Goal: Navigation & Orientation: Understand site structure

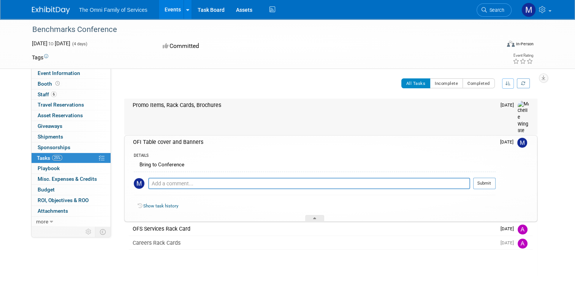
click at [202, 108] on div "Promo Items, Rack Cards, Brochures" at bounding box center [312, 104] width 367 height 13
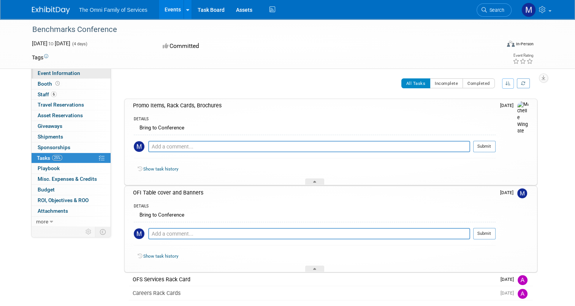
click at [62, 71] on span "Event Information" at bounding box center [59, 73] width 43 height 6
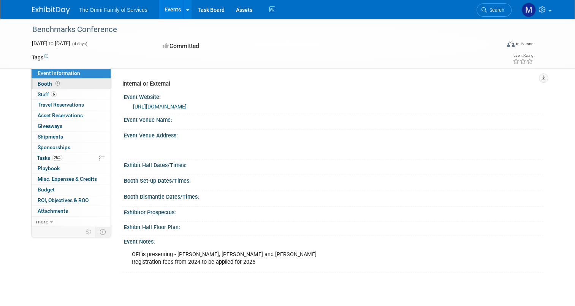
click at [57, 86] on link "Booth" at bounding box center [71, 84] width 79 height 10
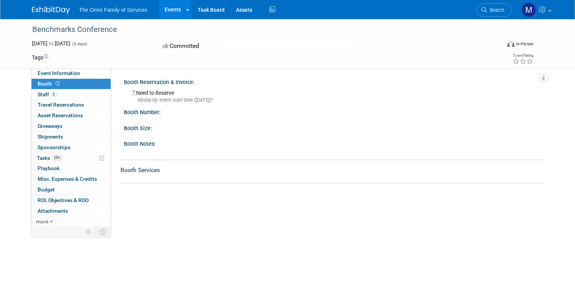
click at [151, 114] on div "Booth Number:" at bounding box center [333, 111] width 419 height 10
click at [156, 114] on div "Booth Number:" at bounding box center [333, 111] width 419 height 10
click at [164, 113] on div "Booth Number:" at bounding box center [333, 111] width 419 height 10
click at [150, 144] on div "Booth Notes:" at bounding box center [333, 143] width 419 height 10
click at [141, 111] on div "Booth Number:" at bounding box center [333, 111] width 419 height 10
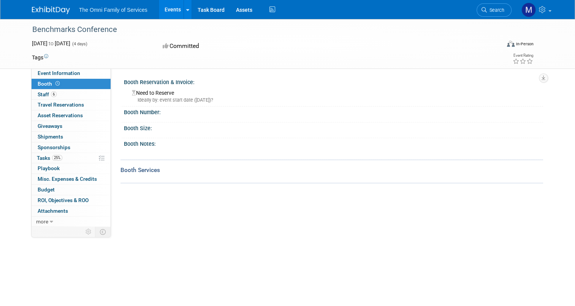
click at [144, 106] on div "Booth Reservation & Invoice: Need to Reserve Ideally by: event start date (Tue.…" at bounding box center [331, 91] width 423 height 30
click at [60, 94] on link "6 Staff 6" at bounding box center [71, 94] width 79 height 10
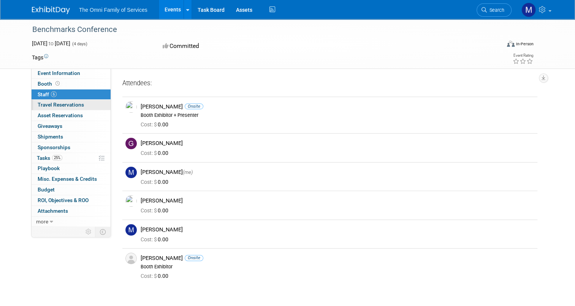
click at [70, 102] on span "Travel Reservations 0" at bounding box center [61, 104] width 46 height 6
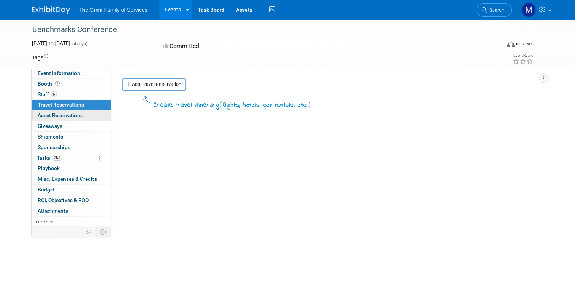
click at [73, 116] on span "Asset Reservations 0" at bounding box center [60, 115] width 45 height 6
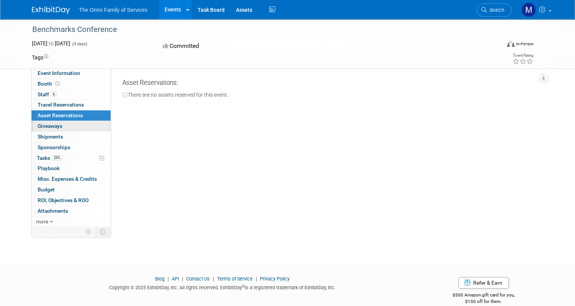
click at [69, 125] on link "0 Giveaways 0" at bounding box center [71, 126] width 79 height 10
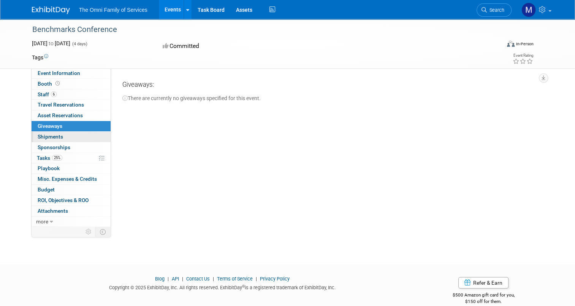
click at [59, 141] on link "0 Shipments 0" at bounding box center [71, 136] width 79 height 10
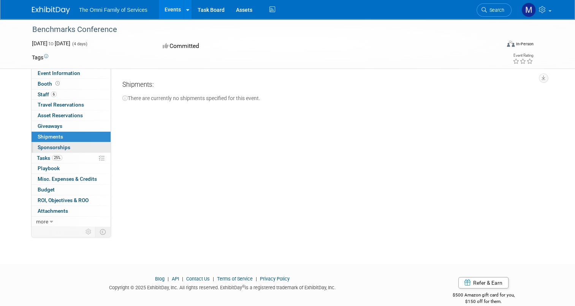
click at [60, 148] on span "Sponsorships 0" at bounding box center [54, 147] width 33 height 6
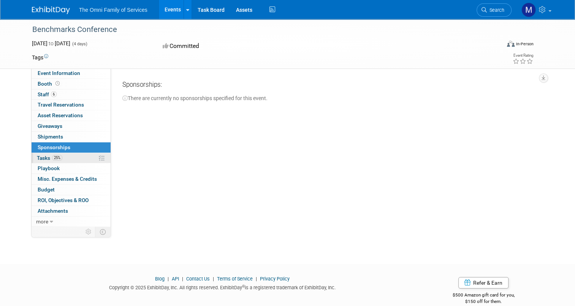
click at [63, 158] on link "25% Tasks 25%" at bounding box center [71, 158] width 79 height 10
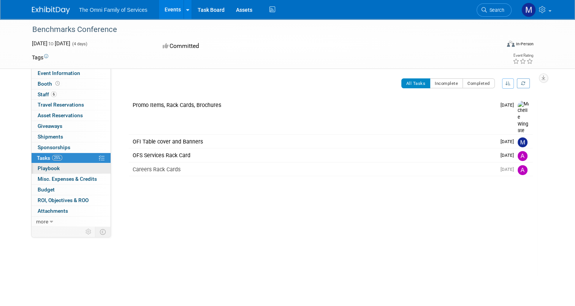
click at [61, 167] on link "0 Playbook 0" at bounding box center [71, 168] width 79 height 10
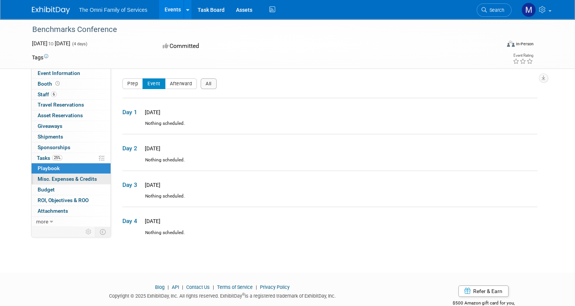
click at [63, 179] on span "Misc. Expenses & Credits 0" at bounding box center [67, 179] width 59 height 6
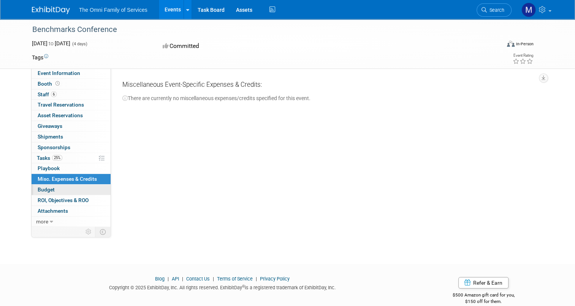
click at [59, 186] on link "Budget" at bounding box center [71, 189] width 79 height 10
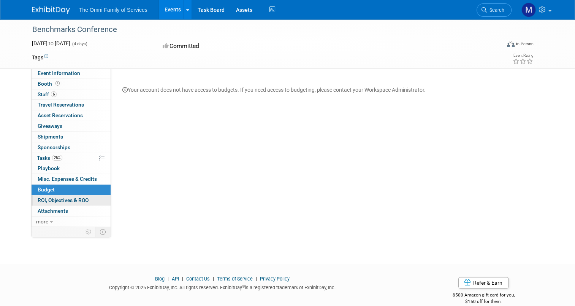
click at [63, 197] on span "ROI, Objectives & ROO 0" at bounding box center [63, 200] width 51 height 6
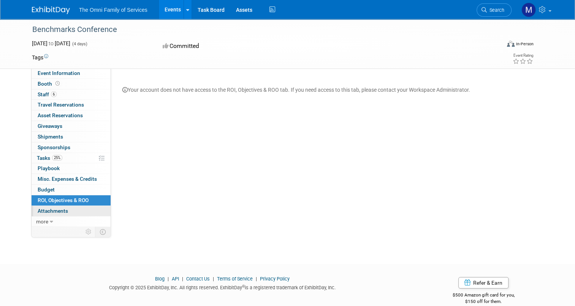
click at [63, 210] on link "0 Attachments 0" at bounding box center [71, 211] width 79 height 10
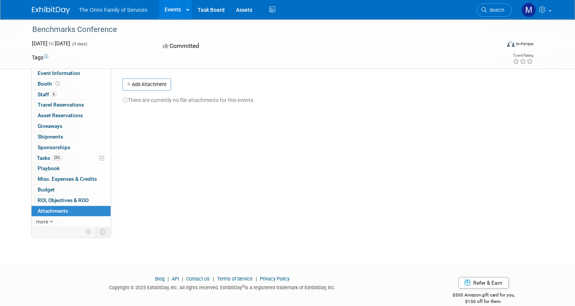
click at [87, 5] on li "The Omni Family of Services" at bounding box center [118, 7] width 79 height 11
click at [88, 8] on span "The Omni Family of Services" at bounding box center [113, 10] width 68 height 6
click at [51, 9] on img at bounding box center [51, 10] width 38 height 8
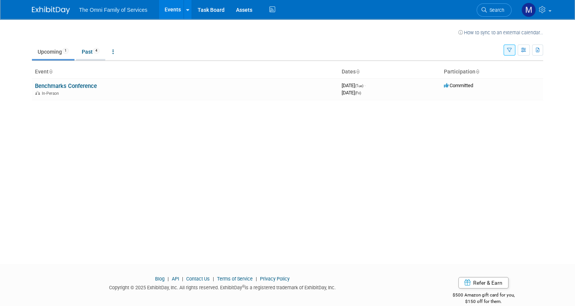
click at [80, 54] on link "Past 4" at bounding box center [90, 51] width 29 height 14
